Goal: Task Accomplishment & Management: Use online tool/utility

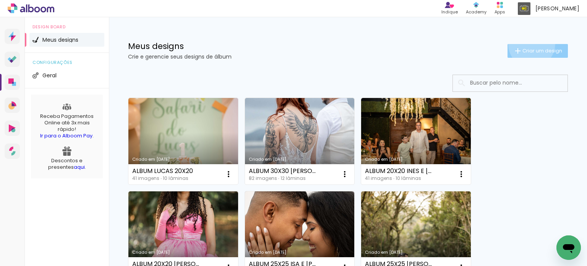
click at [524, 44] on paper-button "Criar um design" at bounding box center [537, 51] width 60 height 14
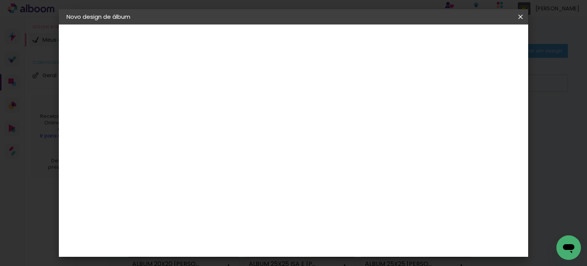
click at [0, 0] on paper-input-container "Título do álbum" at bounding box center [0, 0] width 0 height 0
type input "j"
type input "JOSE MILTON 20X20"
type paper-input "JOSE MILTON 20X20"
click at [270, 34] on paper-button "Avançar" at bounding box center [250, 40] width 37 height 13
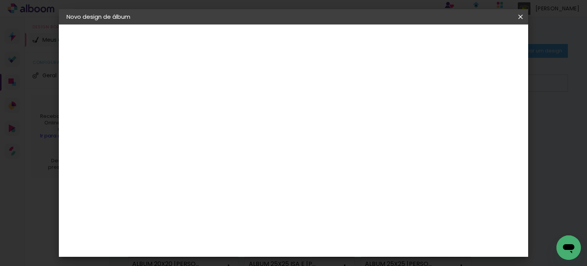
click at [249, 141] on input at bounding box center [210, 146] width 77 height 10
type input "VIA"
type paper-input "VIA"
click at [211, 170] on div "Viacolor" at bounding box center [198, 173] width 25 height 6
click at [0, 0] on slot "Avançar" at bounding box center [0, 0] width 0 height 0
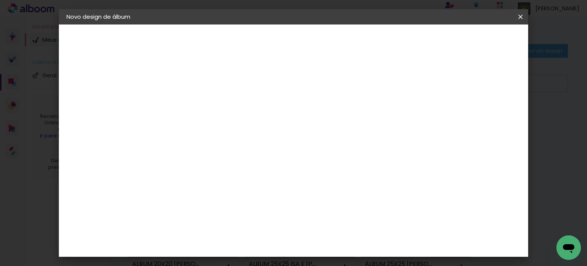
click at [221, 127] on input "text" at bounding box center [206, 133] width 30 height 12
click at [405, 125] on paper-item "Padrão" at bounding box center [343, 126] width 153 height 15
type input "Padrão"
click at [327, 89] on div "Opções disponíveis Padrão Tamanho Escolha o tamanho Horizontal Modelo Fechado L…" at bounding box center [242, 56] width 169 height 65
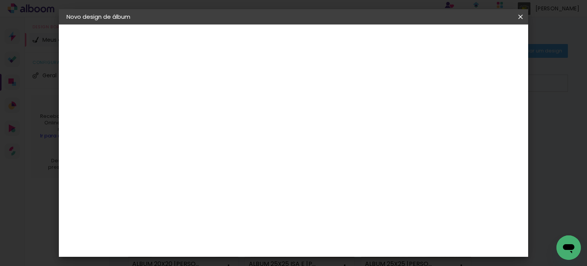
click at [316, 36] on paper-button "Avançar" at bounding box center [297, 40] width 37 height 13
click at [381, 87] on div "mm Mostrar sangria" at bounding box center [276, 82] width 212 height 17
click at [381, 86] on paper-checkbox "Mostrar sangria" at bounding box center [353, 83] width 58 height 10
type paper-checkbox "on"
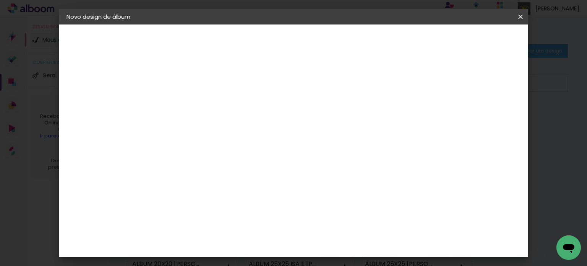
click at [374, 38] on span "Iniciar design" at bounding box center [356, 40] width 35 height 5
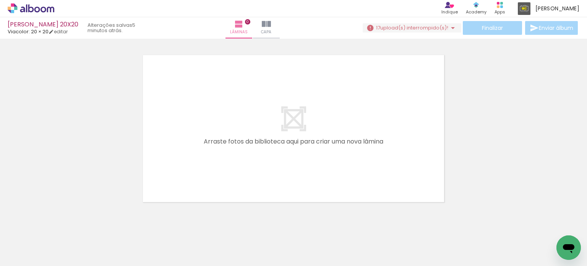
click at [424, 23] on paper-button "17 upload(s) interrompido(s)! 57,50%" at bounding box center [412, 27] width 99 height 9
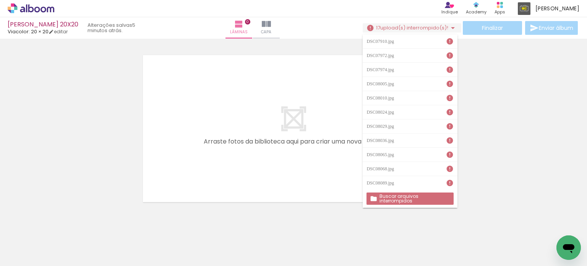
click at [0, 0] on slot "Buscar arquivos interrompidos" at bounding box center [0, 0] width 0 height 0
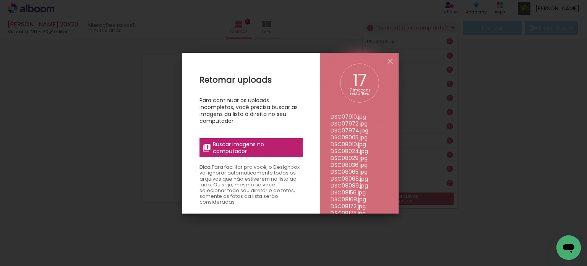
click at [220, 148] on span "Buscar imagens no computador" at bounding box center [255, 148] width 85 height 14
click at [0, 0] on input "file" at bounding box center [0, 0] width 0 height 0
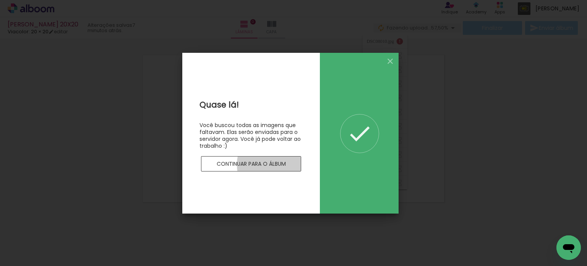
click at [0, 0] on slot "Continuar para o álbum" at bounding box center [0, 0] width 0 height 0
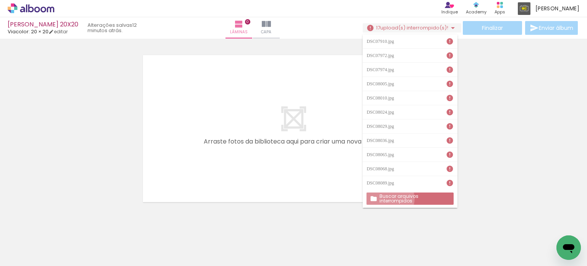
click at [0, 0] on slot "Buscar arquivos interrompidos" at bounding box center [0, 0] width 0 height 0
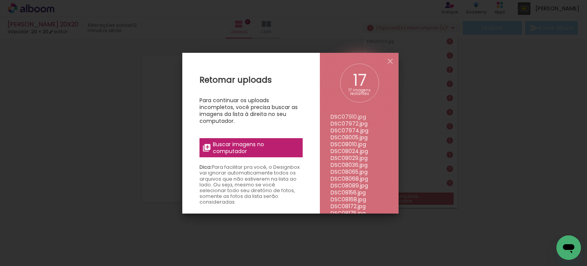
click at [272, 142] on span "Buscar imagens no computador" at bounding box center [255, 148] width 85 height 14
click at [0, 0] on input "file" at bounding box center [0, 0] width 0 height 0
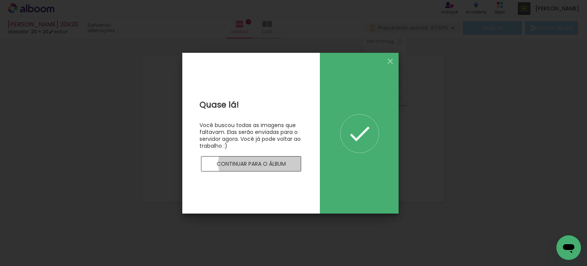
click at [0, 0] on slot "Continuar para o álbum" at bounding box center [0, 0] width 0 height 0
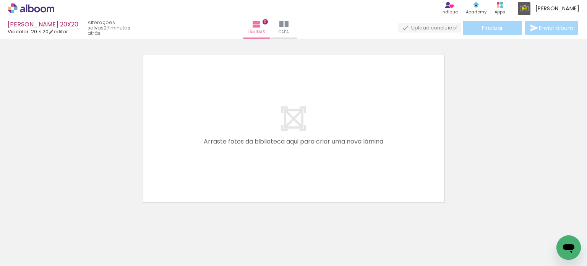
click at [24, 9] on icon at bounding box center [22, 9] width 5 height 6
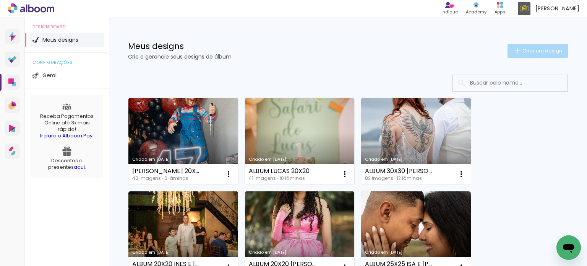
click at [528, 51] on span "Criar um design" at bounding box center [542, 50] width 40 height 5
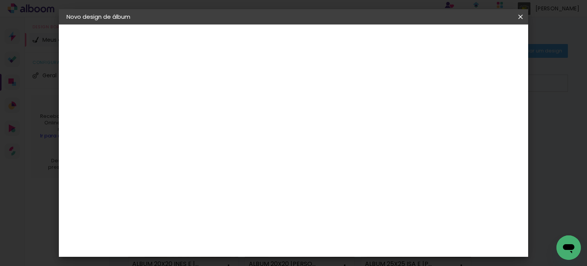
click at [0, 0] on paper-input-container "Título do álbum" at bounding box center [0, 0] width 0 height 0
type input "ALBUM 25X25 ANA LUIZA"
type paper-input "ALBUM 25X25 ANA LUIZA"
click at [270, 45] on paper-button "Avançar" at bounding box center [250, 40] width 37 height 13
click at [243, 141] on input at bounding box center [210, 146] width 77 height 10
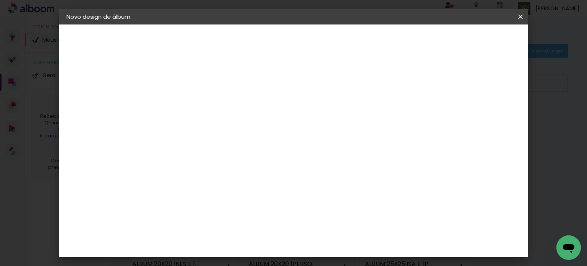
type input "VIA"
type paper-input "VIA"
click at [211, 171] on div "Viacolor" at bounding box center [198, 173] width 25 height 6
click at [314, 35] on paper-button "Avançar" at bounding box center [294, 40] width 37 height 13
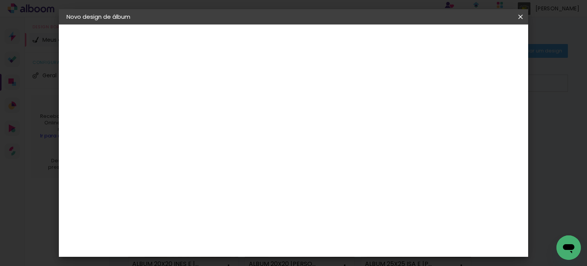
click at [221, 127] on input "text" at bounding box center [206, 133] width 30 height 12
click at [393, 127] on paper-item "Padrão" at bounding box center [343, 126] width 153 height 15
type input "Padrão"
click at [271, 202] on span "25 × 25 cm" at bounding box center [257, 212] width 28 height 20
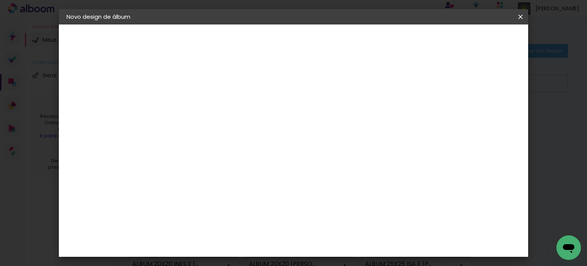
click at [316, 45] on paper-button "Avançar" at bounding box center [297, 40] width 37 height 13
click at [381, 45] on paper-button "Iniciar design" at bounding box center [355, 40] width 50 height 13
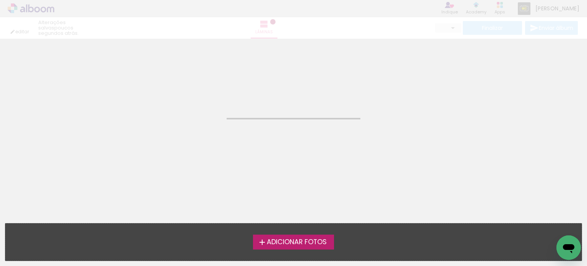
click at [309, 242] on span "Adicionar Fotos" at bounding box center [297, 241] width 60 height 7
click at [0, 0] on input "file" at bounding box center [0, 0] width 0 height 0
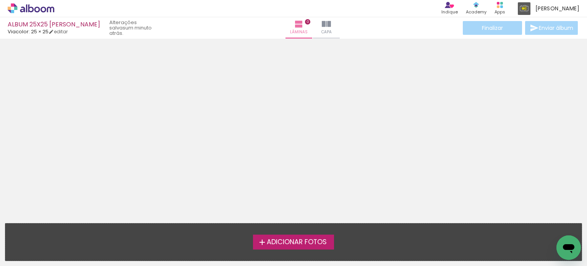
drag, startPoint x: 280, startPoint y: 252, endPoint x: 290, endPoint y: 226, distance: 28.1
click at [290, 226] on div "Adicionar Fotos Solte suas fotos aqui..." at bounding box center [293, 241] width 576 height 37
click at [289, 239] on span "Adicionar Fotos" at bounding box center [297, 241] width 60 height 7
click at [0, 0] on input "file" at bounding box center [0, 0] width 0 height 0
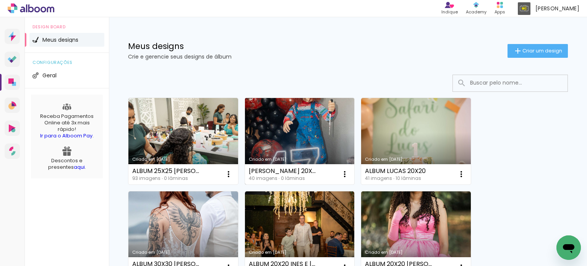
click at [292, 176] on div "40 imagens ∙ 0 lâminas" at bounding box center [282, 178] width 67 height 5
click at [309, 126] on link "Criado em 12/08/25" at bounding box center [300, 141] width 110 height 86
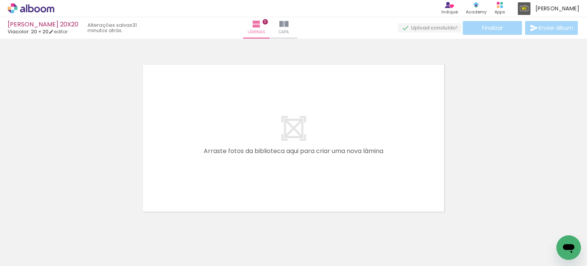
click at [309, 126] on quentale-layouter at bounding box center [293, 138] width 309 height 154
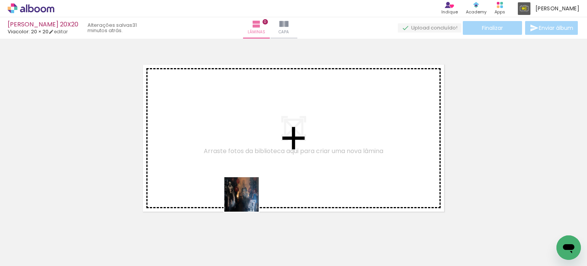
drag, startPoint x: 246, startPoint y: 249, endPoint x: 248, endPoint y: 196, distance: 53.2
click at [248, 196] on quentale-workspace at bounding box center [293, 133] width 587 height 266
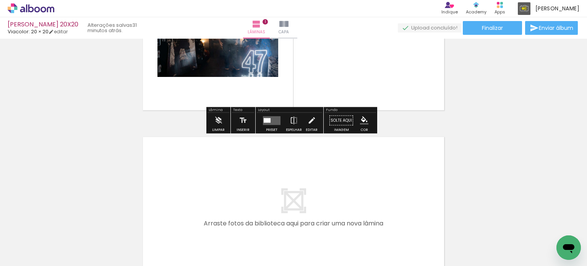
scroll to position [124, 0]
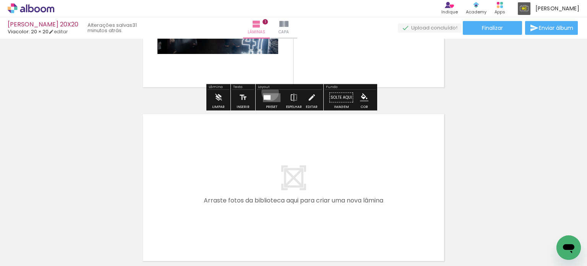
click at [268, 92] on div at bounding box center [271, 97] width 21 height 15
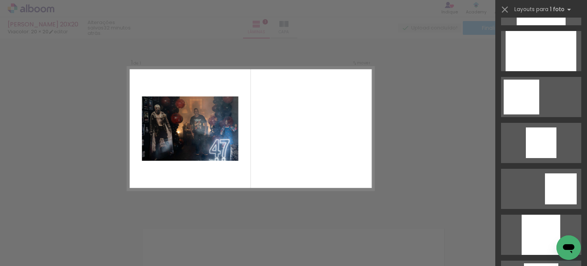
scroll to position [726, 0]
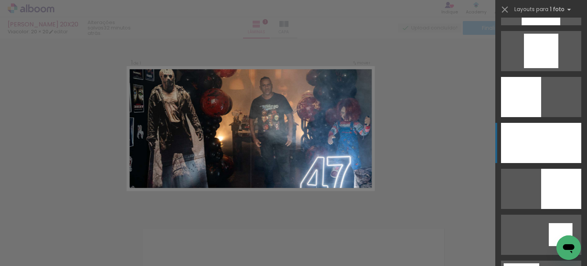
click at [553, 25] on div at bounding box center [540, 5] width 39 height 40
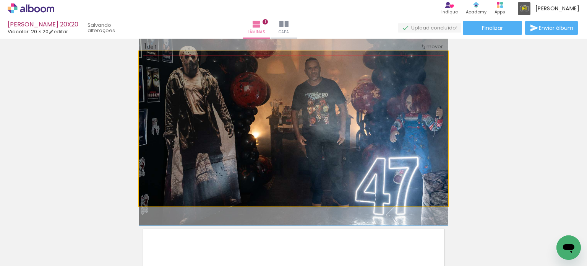
drag, startPoint x: 306, startPoint y: 125, endPoint x: 307, endPoint y: 119, distance: 6.3
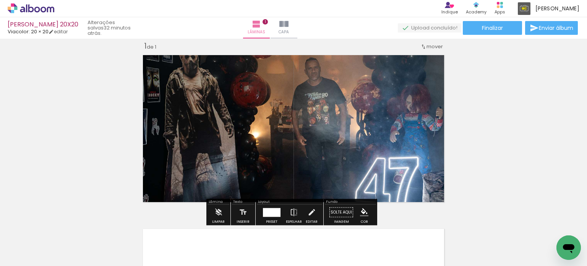
click at [273, 209] on div at bounding box center [272, 211] width 18 height 9
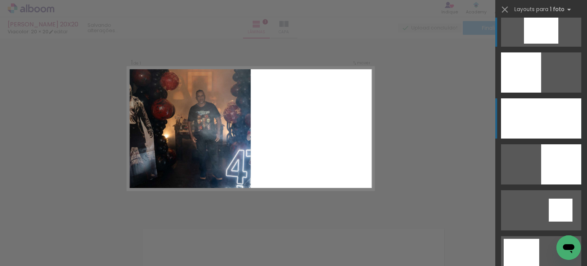
scroll to position [711, 0]
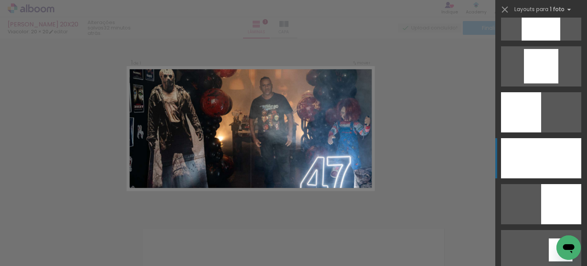
click at [535, 40] on div at bounding box center [540, 20] width 39 height 40
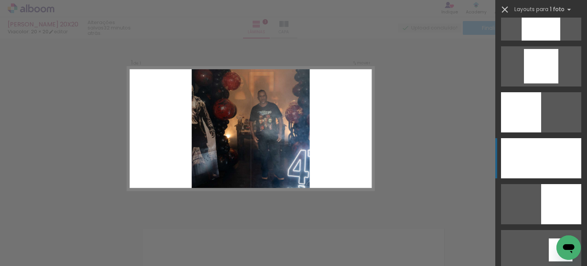
click at [506, 6] on iron-icon at bounding box center [504, 9] width 11 height 11
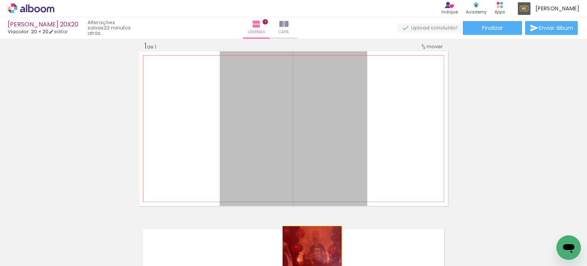
drag, startPoint x: 321, startPoint y: 125, endPoint x: 308, endPoint y: 260, distance: 135.5
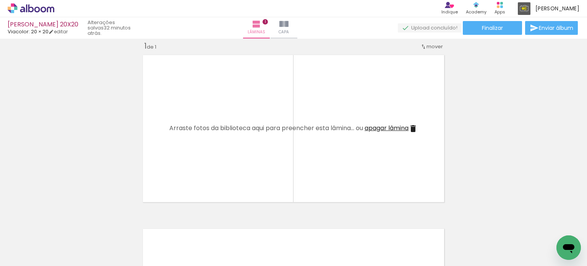
scroll to position [0, 811]
drag, startPoint x: 353, startPoint y: 240, endPoint x: 338, endPoint y: 193, distance: 49.3
click at [338, 193] on quentale-workspace at bounding box center [293, 133] width 587 height 266
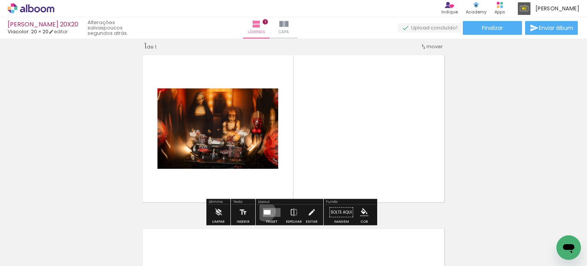
click at [264, 211] on div at bounding box center [267, 211] width 7 height 5
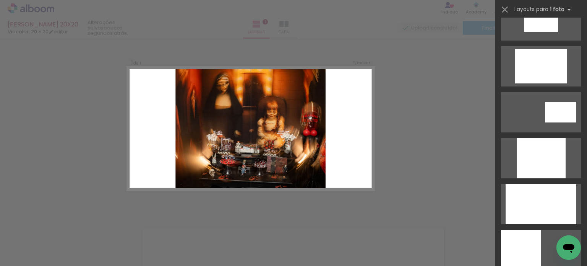
scroll to position [535, 0]
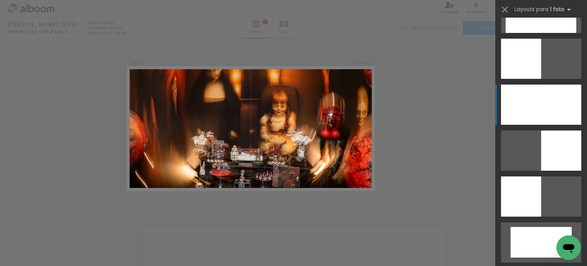
click at [553, 103] on div at bounding box center [541, 104] width 80 height 40
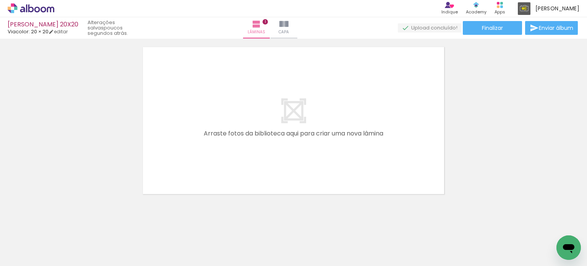
scroll to position [0, 432]
drag, startPoint x: 245, startPoint y: 238, endPoint x: 245, endPoint y: 169, distance: 69.5
click at [245, 169] on quentale-workspace at bounding box center [293, 133] width 587 height 266
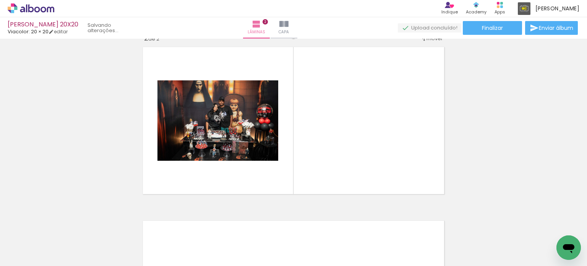
scroll to position [183, 0]
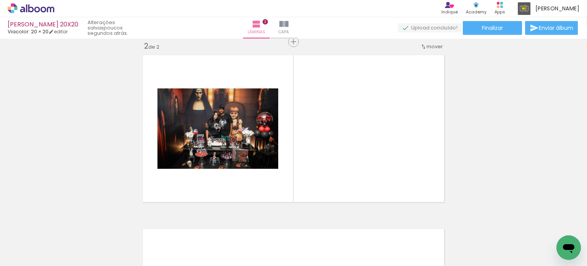
click at [27, 248] on div "Biblioteca 40 fotos Todas as fotos Não utilizadas Adicionar Fotos" at bounding box center [23, 242] width 47 height 38
click at [30, 244] on input "Todas as fotos" at bounding box center [21, 242] width 29 height 6
click at [0, 0] on slot "Não utilizadas" at bounding box center [0, 0] width 0 height 0
type input "Não utilizadas"
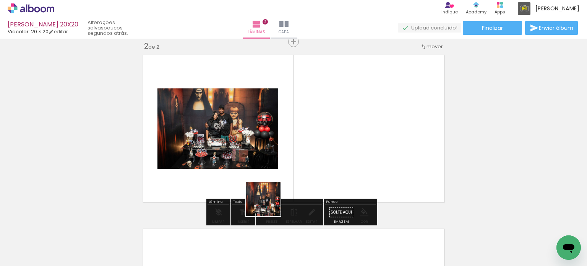
drag, startPoint x: 255, startPoint y: 249, endPoint x: 280, endPoint y: 181, distance: 71.7
click at [280, 177] on quentale-workspace at bounding box center [293, 133] width 587 height 266
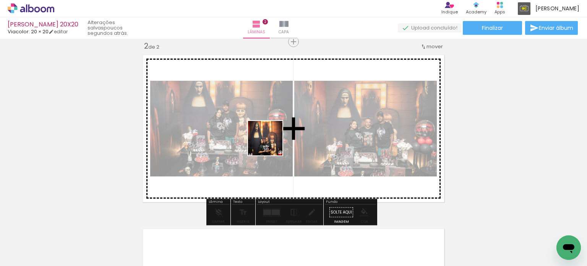
drag, startPoint x: 243, startPoint y: 244, endPoint x: 271, endPoint y: 144, distance: 103.8
click at [271, 144] on quentale-workspace at bounding box center [293, 133] width 587 height 266
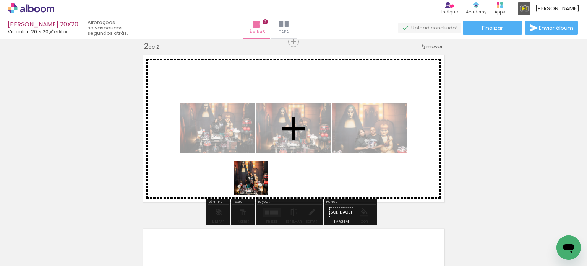
drag, startPoint x: 250, startPoint y: 246, endPoint x: 260, endPoint y: 148, distance: 98.0
click at [260, 148] on quentale-workspace at bounding box center [293, 133] width 587 height 266
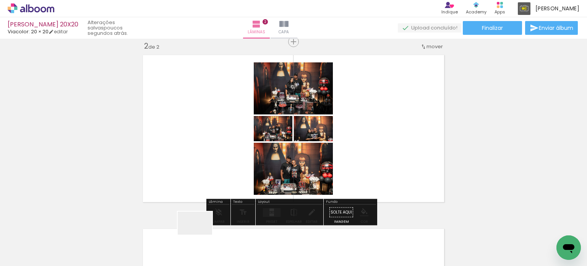
drag, startPoint x: 197, startPoint y: 246, endPoint x: 219, endPoint y: 143, distance: 105.5
click at [219, 143] on quentale-workspace at bounding box center [293, 133] width 587 height 266
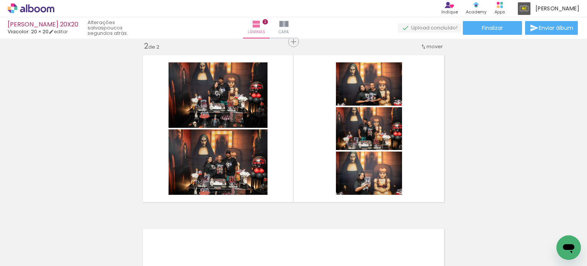
scroll to position [0, 483]
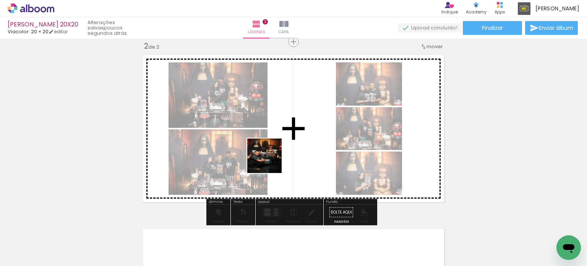
drag, startPoint x: 278, startPoint y: 234, endPoint x: 269, endPoint y: 159, distance: 75.8
click at [269, 157] on quentale-workspace at bounding box center [293, 133] width 587 height 266
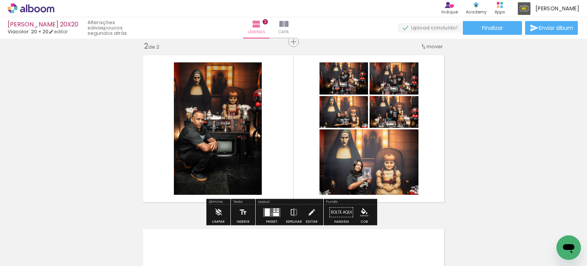
click at [270, 213] on quentale-layouter at bounding box center [272, 211] width 18 height 9
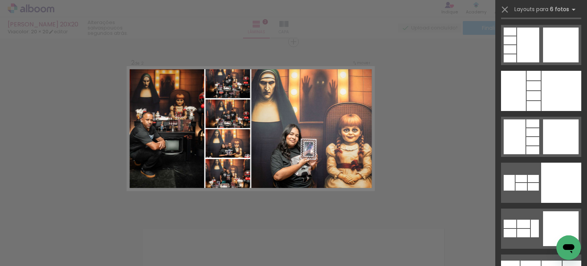
scroll to position [3018, 0]
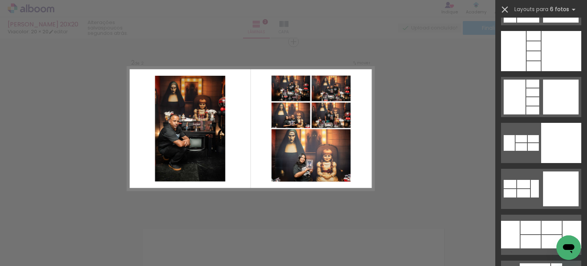
click at [508, 10] on iron-icon at bounding box center [504, 9] width 11 height 11
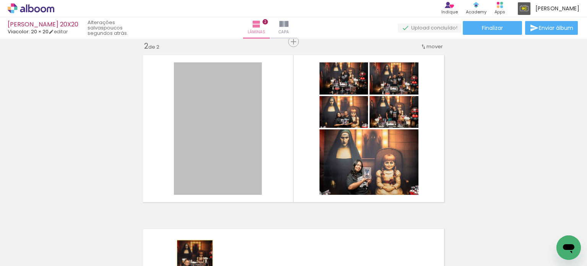
drag, startPoint x: 194, startPoint y: 153, endPoint x: 191, endPoint y: 265, distance: 111.6
click at [191, 265] on html "link( href="../../bower_components/polymer/polymer.html" rel="import" ) picture…" at bounding box center [293, 133] width 587 height 266
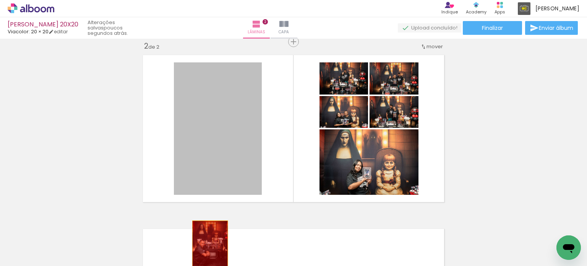
drag, startPoint x: 222, startPoint y: 140, endPoint x: 207, endPoint y: 247, distance: 108.0
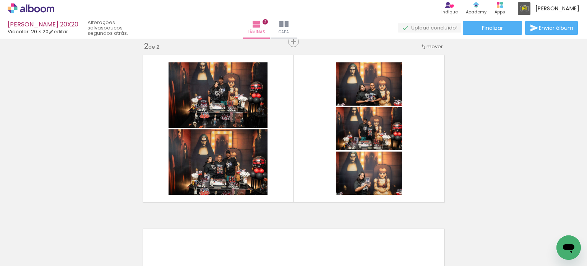
scroll to position [0, 0]
drag, startPoint x: 204, startPoint y: 241, endPoint x: 223, endPoint y: 175, distance: 68.0
click at [223, 175] on quentale-workspace at bounding box center [293, 133] width 587 height 266
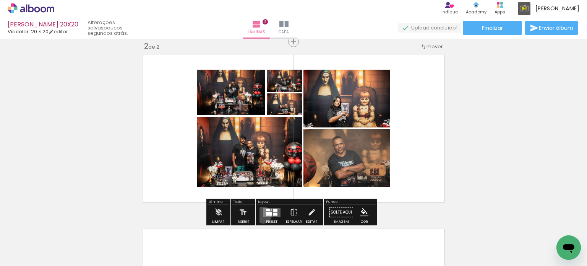
click at [263, 214] on quentale-layouter at bounding box center [272, 211] width 18 height 9
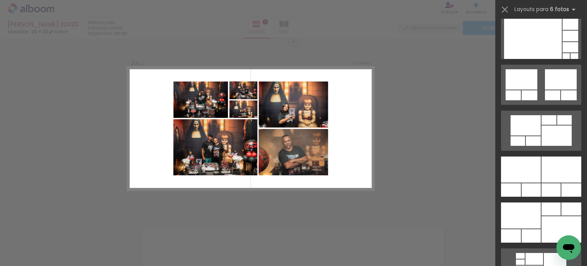
scroll to position [458, 0]
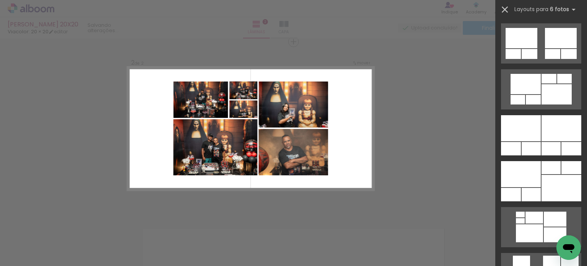
click at [505, 11] on iron-icon at bounding box center [504, 9] width 11 height 11
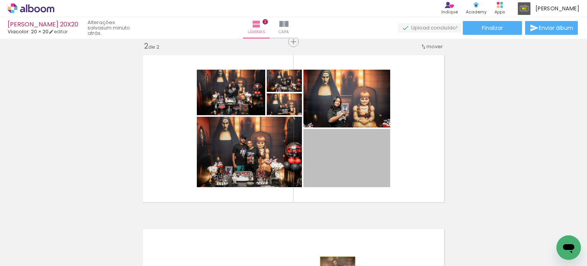
drag, startPoint x: 336, startPoint y: 159, endPoint x: 335, endPoint y: 268, distance: 108.5
click at [335, 265] on html "link( href="../../bower_components/polymer/polymer.html" rel="import" ) picture…" at bounding box center [293, 133] width 587 height 266
drag, startPoint x: 350, startPoint y: 162, endPoint x: 325, endPoint y: 265, distance: 105.8
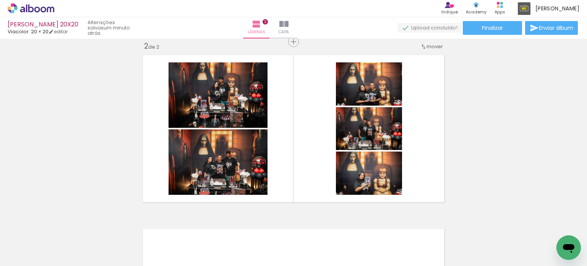
scroll to position [0, 631]
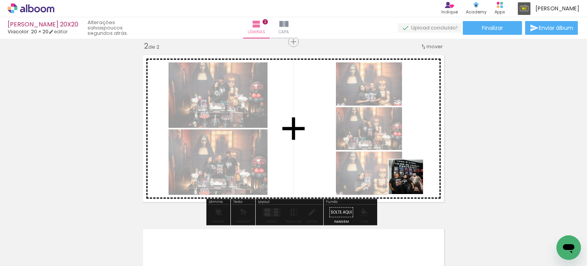
drag, startPoint x: 513, startPoint y: 214, endPoint x: 462, endPoint y: 218, distance: 52.1
click at [411, 181] on quentale-workspace at bounding box center [293, 133] width 587 height 266
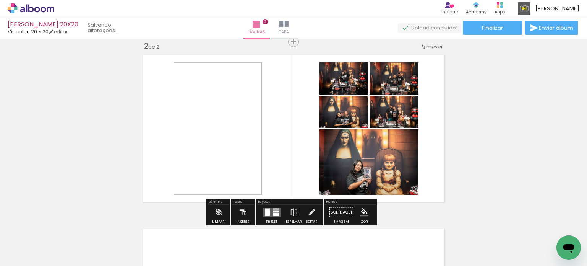
scroll to position [0, 890]
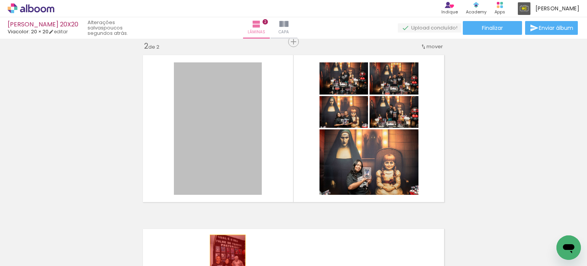
drag, startPoint x: 189, startPoint y: 150, endPoint x: 381, endPoint y: 263, distance: 222.6
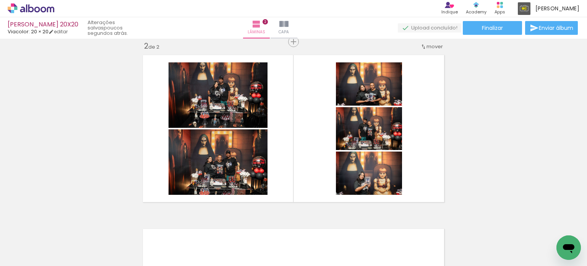
scroll to position [0, 372]
click at [131, 246] on div at bounding box center [119, 240] width 23 height 34
click at [131, 243] on div at bounding box center [119, 240] width 23 height 34
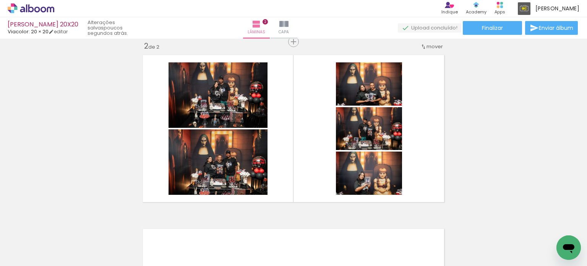
scroll to position [0, 308]
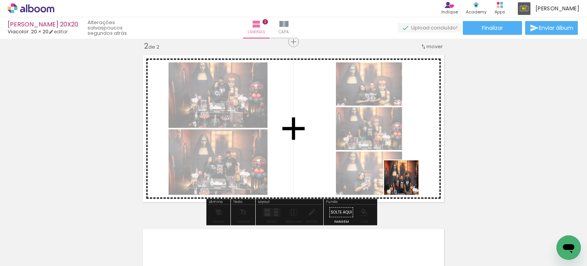
drag, startPoint x: 411, startPoint y: 241, endPoint x: 403, endPoint y: 159, distance: 82.1
click at [404, 159] on quentale-workspace at bounding box center [293, 133] width 587 height 266
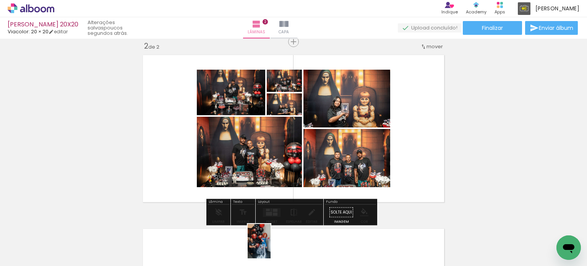
drag, startPoint x: 278, startPoint y: 251, endPoint x: 318, endPoint y: 250, distance: 40.1
click at [280, 256] on div at bounding box center [279, 240] width 23 height 34
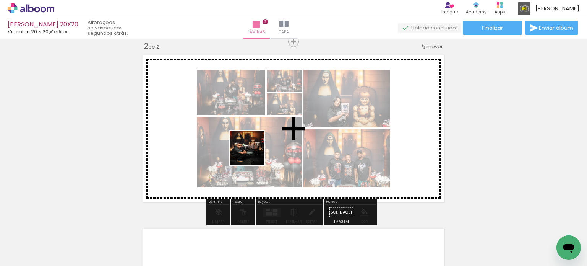
drag, startPoint x: 264, startPoint y: 171, endPoint x: 255, endPoint y: 254, distance: 83.4
click at [253, 153] on quentale-workspace at bounding box center [293, 133] width 587 height 266
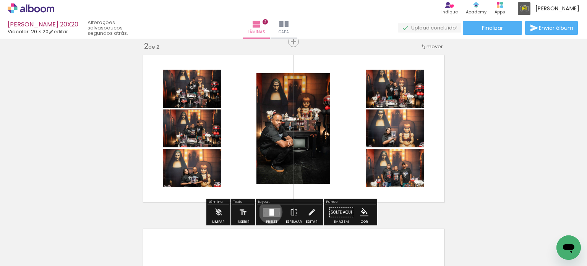
click at [269, 211] on div at bounding box center [271, 211] width 5 height 7
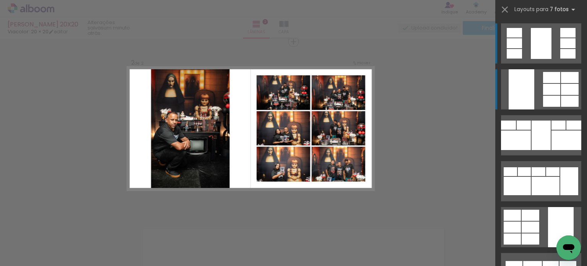
click at [521, 104] on div at bounding box center [522, 89] width 26 height 40
